Goal: Navigation & Orientation: Find specific page/section

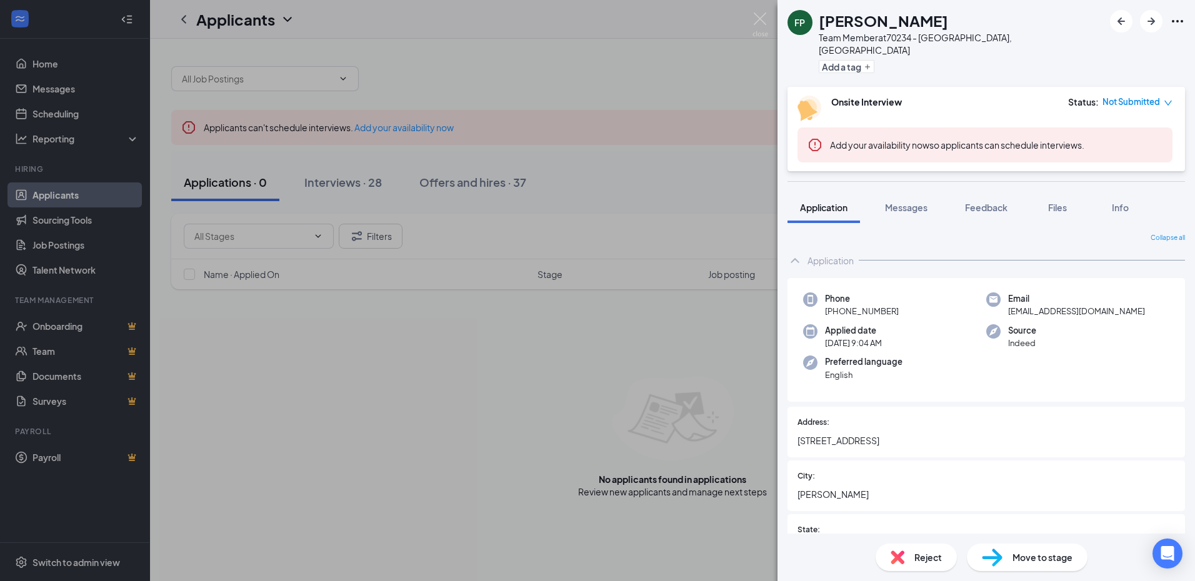
drag, startPoint x: 468, startPoint y: 333, endPoint x: 483, endPoint y: 447, distance: 114.8
click at [468, 334] on div "FP [PERSON_NAME] Team Member at 70234 - [GEOGRAPHIC_DATA], [GEOGRAPHIC_DATA] Ad…" at bounding box center [597, 290] width 1195 height 581
drag, startPoint x: 483, startPoint y: 447, endPoint x: 453, endPoint y: 410, distance: 48.0
click at [483, 446] on div "Applicants can't schedule interviews. Add your availability now Applications · …" at bounding box center [672, 310] width 1045 height 543
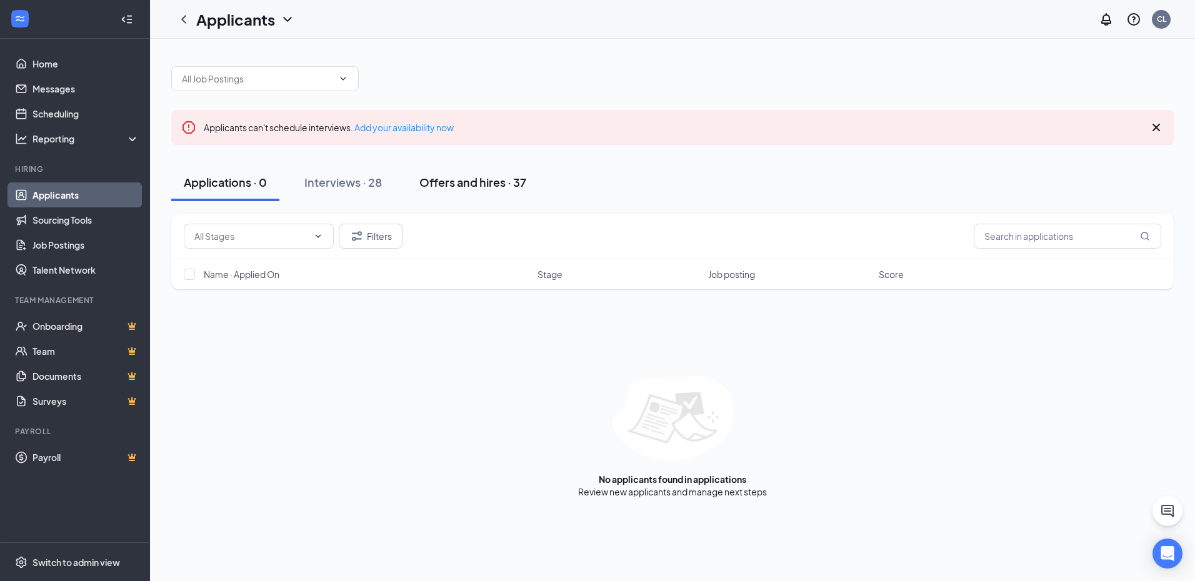
click at [472, 178] on div "Offers and hires · 37" at bounding box center [473, 182] width 107 height 16
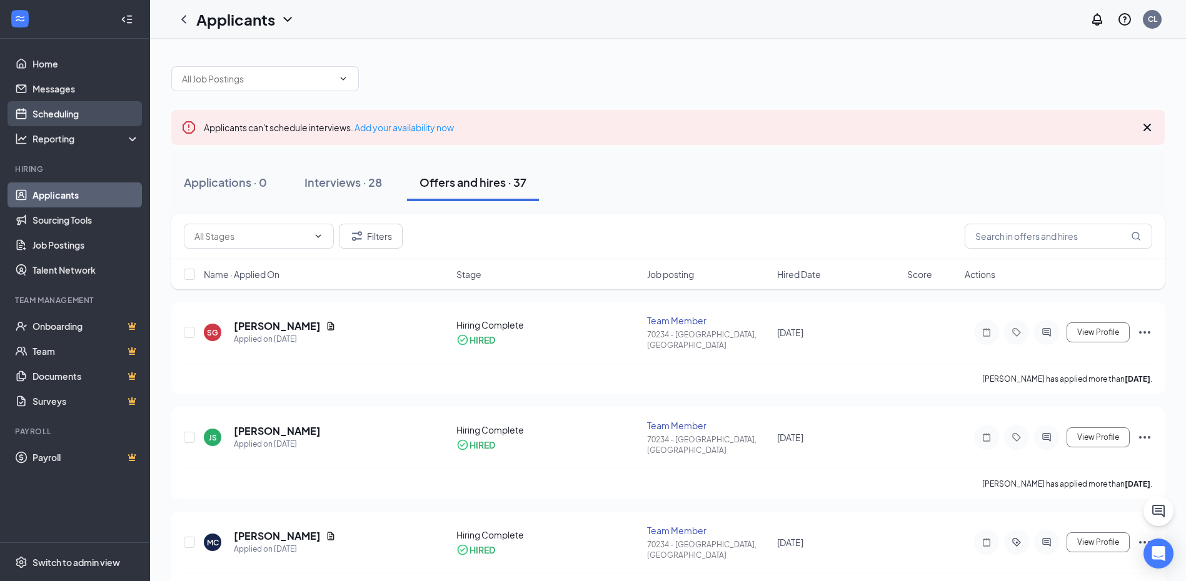
click at [48, 107] on link "Scheduling" at bounding box center [86, 113] width 107 height 25
click at [48, 101] on ul "Home Messages Scheduling Reporting Hiring Applicants Sourcing Tools Job Posting…" at bounding box center [74, 291] width 149 height 504
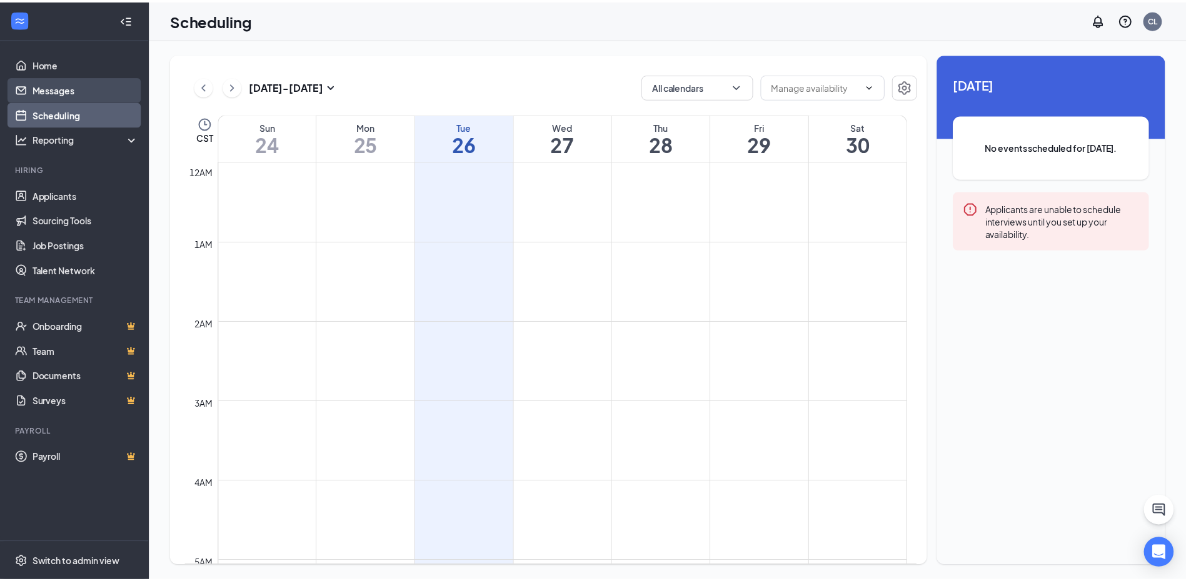
scroll to position [615, 0]
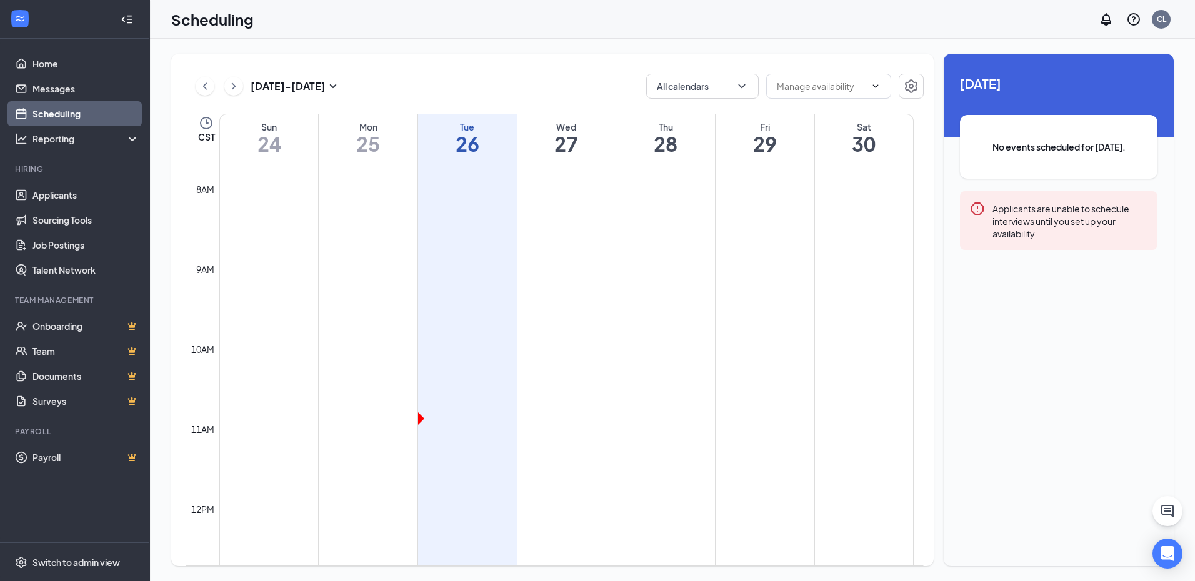
click at [46, 157] on ul "Home Messages Scheduling Reporting Hiring Applicants Sourcing Tools Job Posting…" at bounding box center [74, 291] width 149 height 504
click at [49, 148] on div "Reporting" at bounding box center [75, 138] width 150 height 25
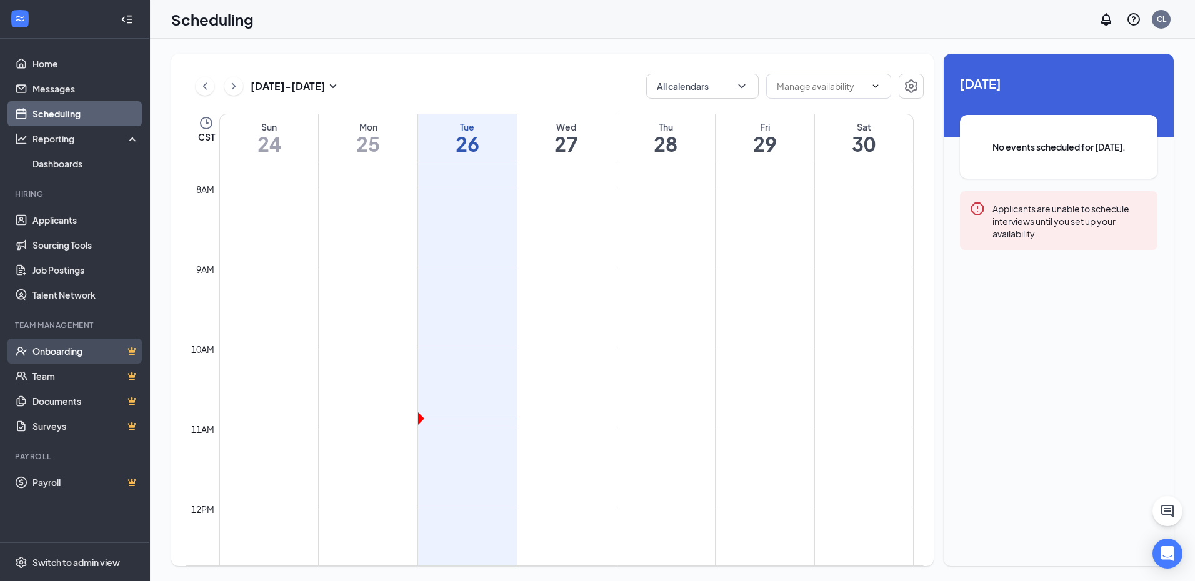
click at [82, 348] on link "Onboarding" at bounding box center [86, 351] width 107 height 25
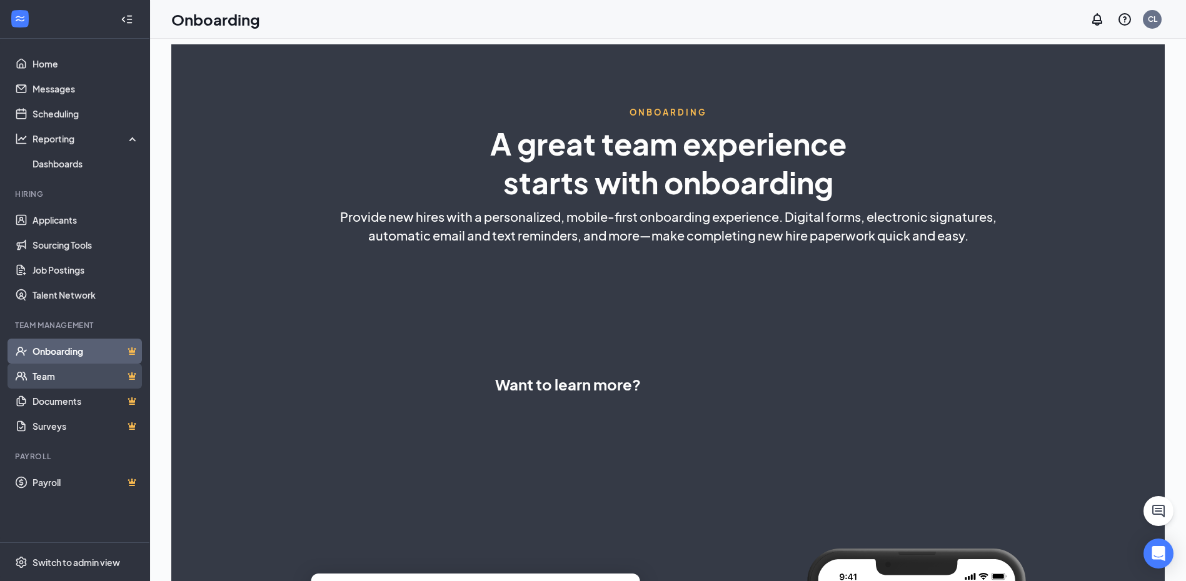
select select "US"
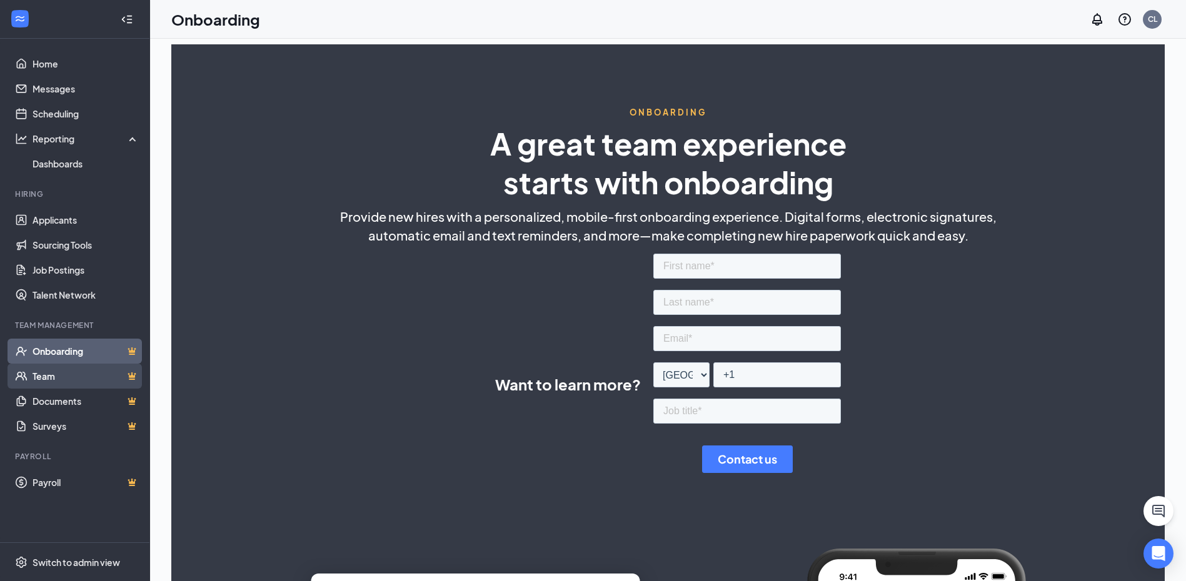
click at [36, 372] on link "Team" at bounding box center [86, 376] width 107 height 25
